Goal: Information Seeking & Learning: Find contact information

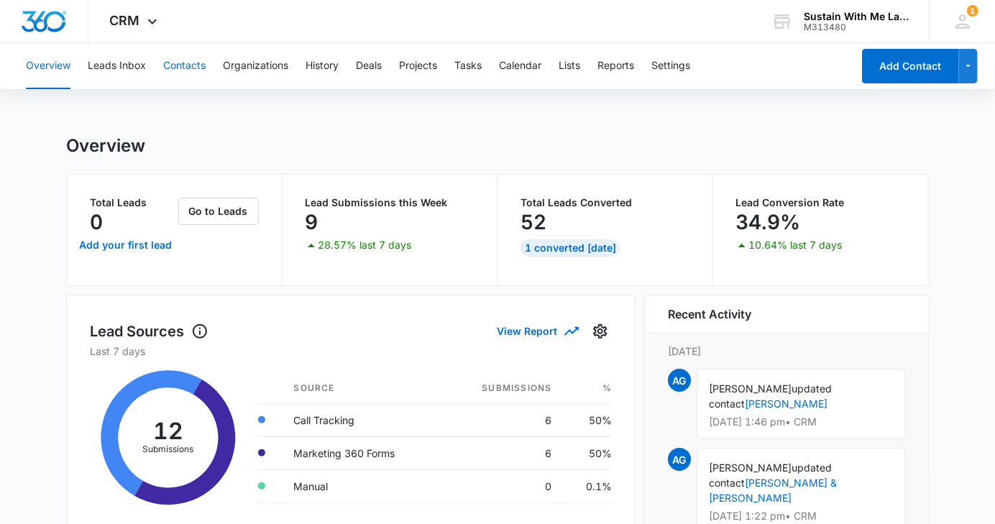
click at [188, 69] on button "Contacts" at bounding box center [184, 66] width 42 height 46
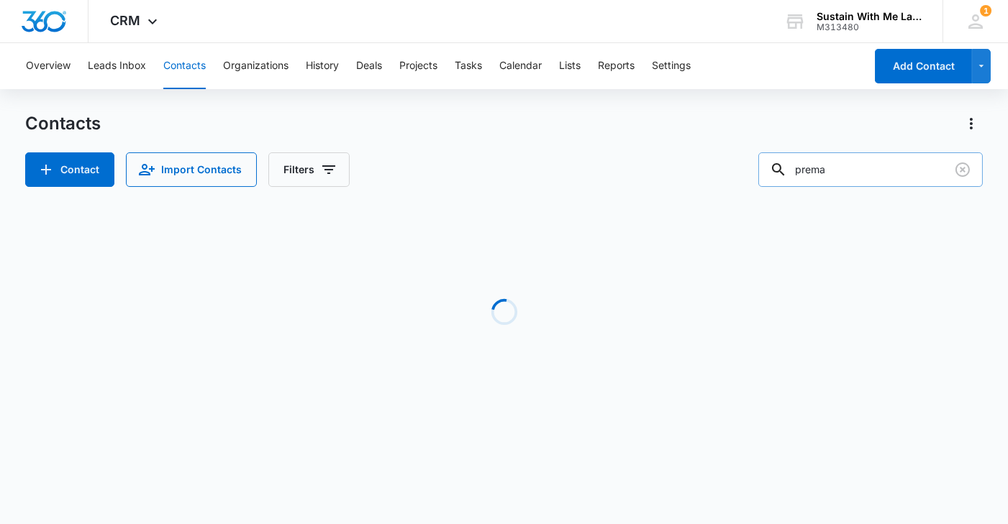
click at [875, 178] on input "prema" at bounding box center [870, 169] width 224 height 35
type input "[PERSON_NAME]"
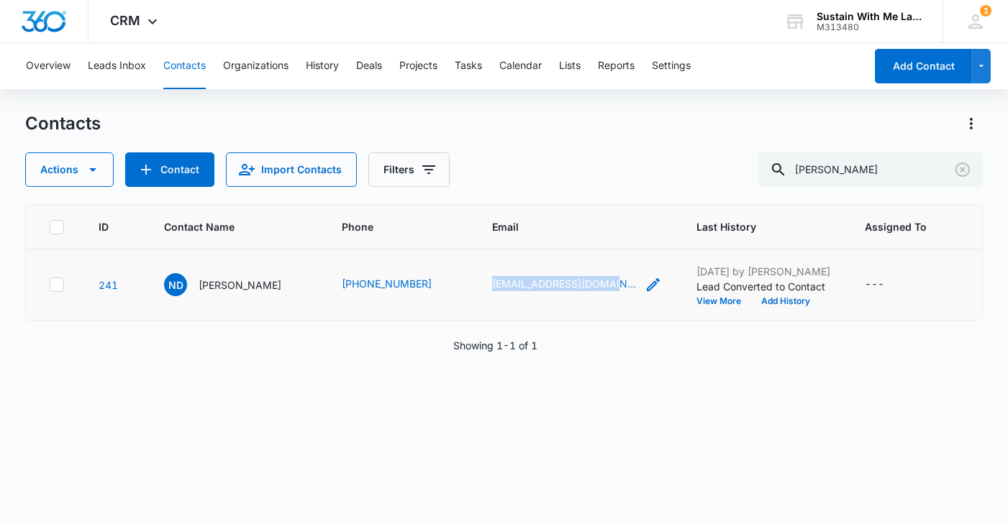
drag, startPoint x: 467, startPoint y: 280, endPoint x: 598, endPoint y: 281, distance: 130.9
click at [598, 281] on td "[EMAIL_ADDRESS][DOMAIN_NAME]" at bounding box center [577, 285] width 204 height 71
copy link "[EMAIL_ADDRESS][DOMAIN_NAME]"
